Goal: Navigation & Orientation: Find specific page/section

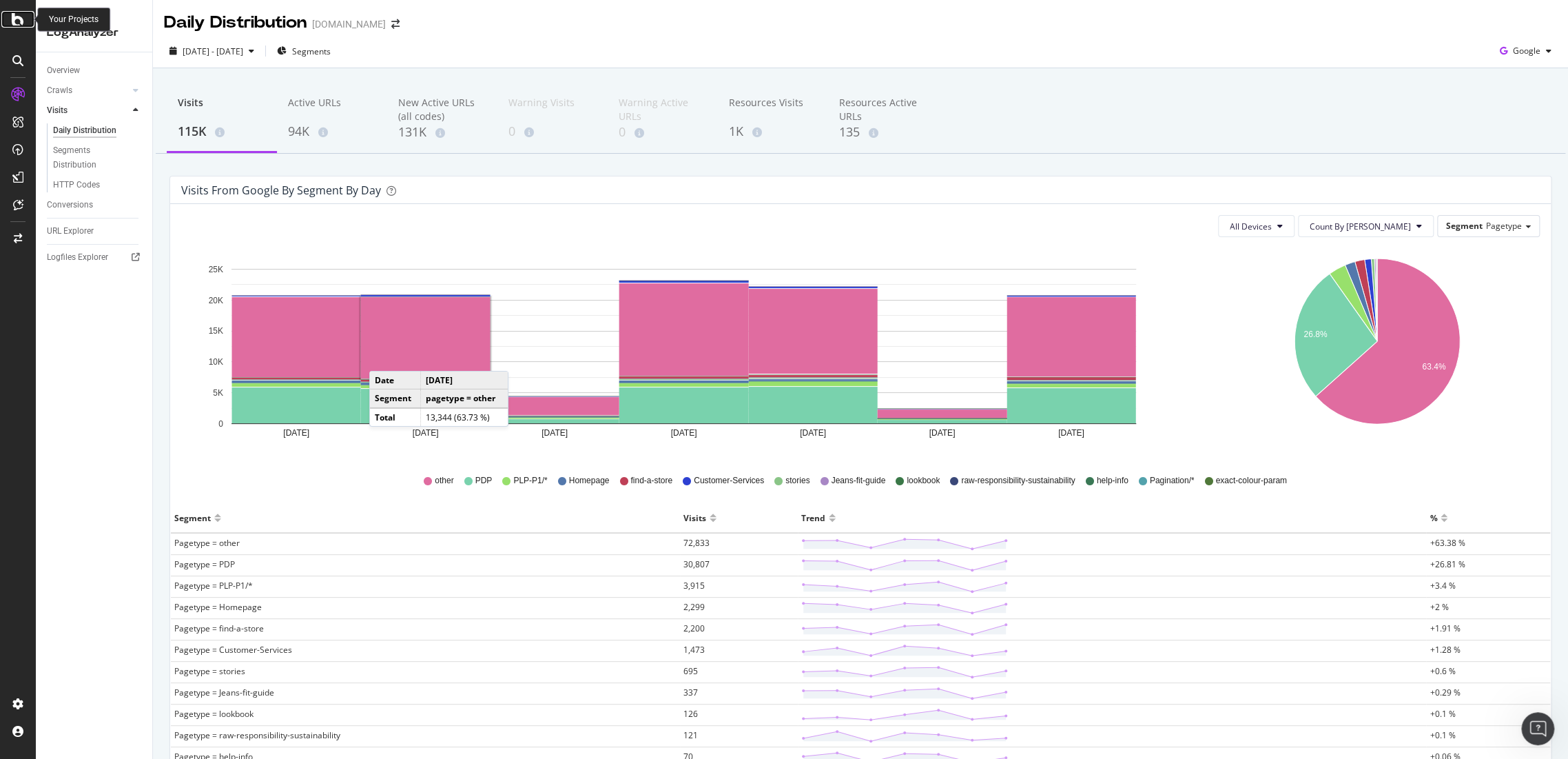
click at [12, 19] on icon at bounding box center [17, 19] width 12 height 17
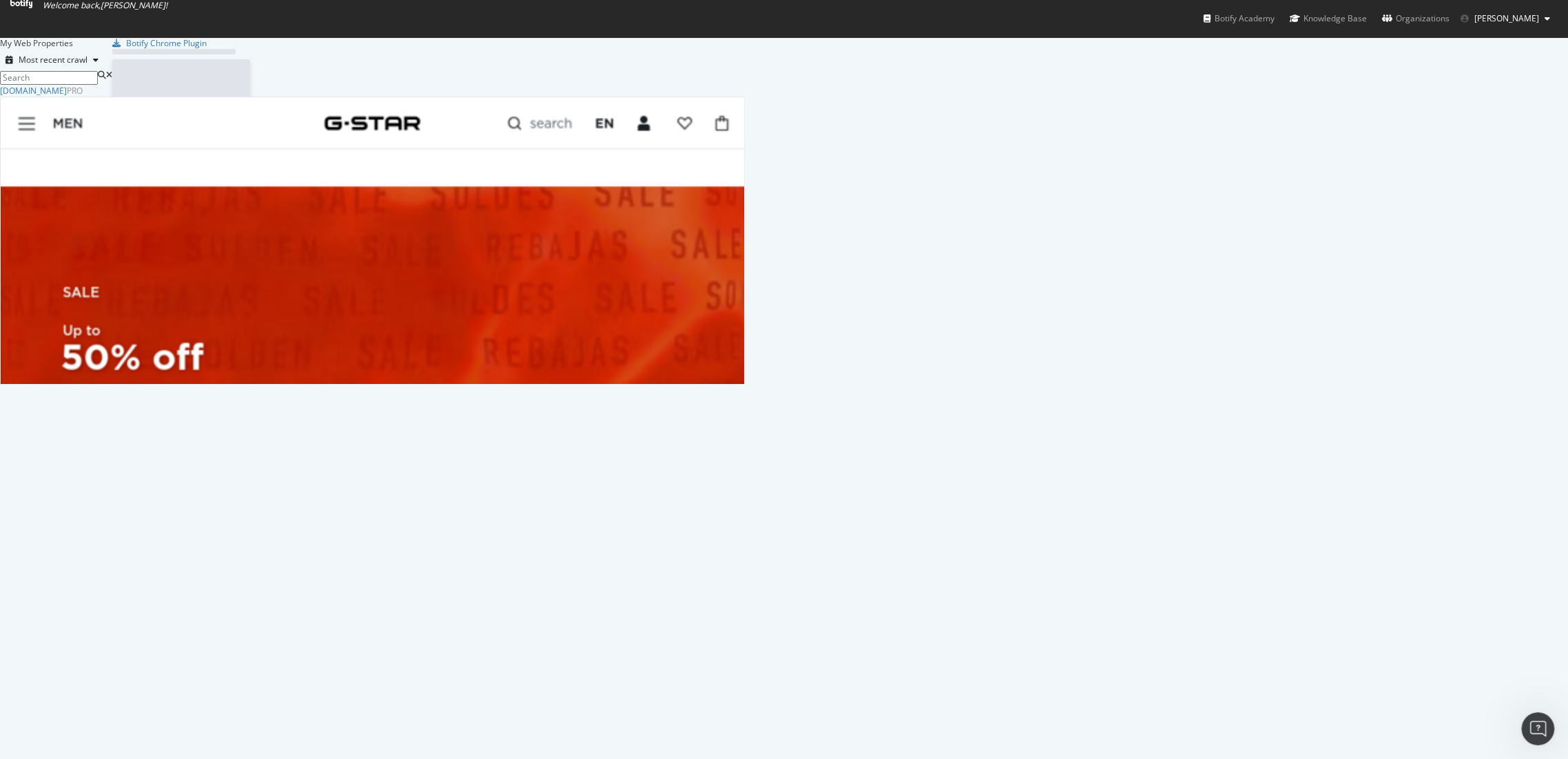
scroll to position [287, 733]
